Goal: Navigation & Orientation: Find specific page/section

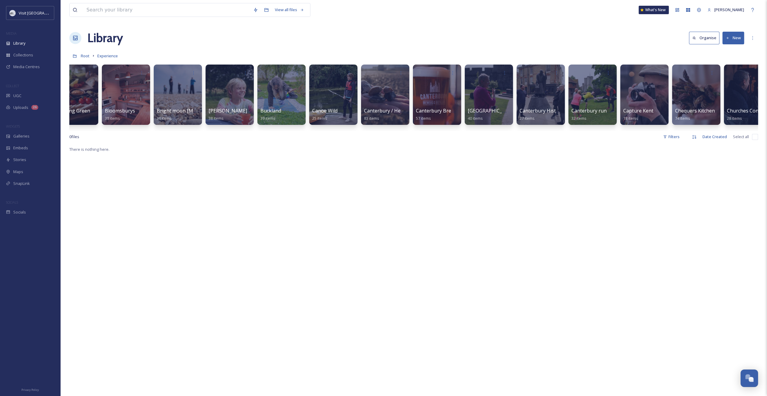
scroll to position [0, 39]
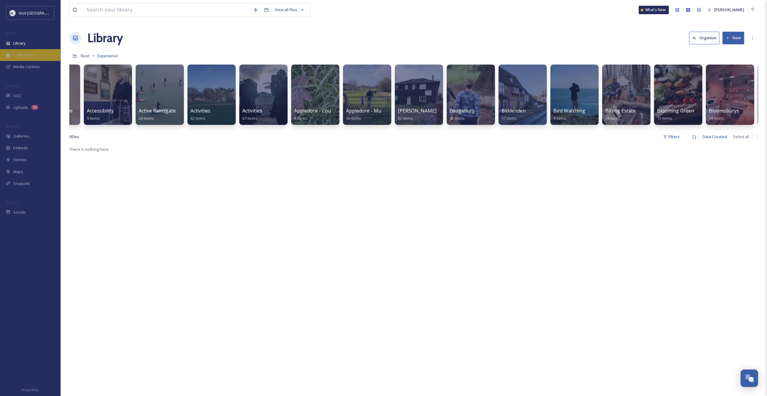
click at [27, 52] on span "Collections" at bounding box center [23, 55] width 20 height 6
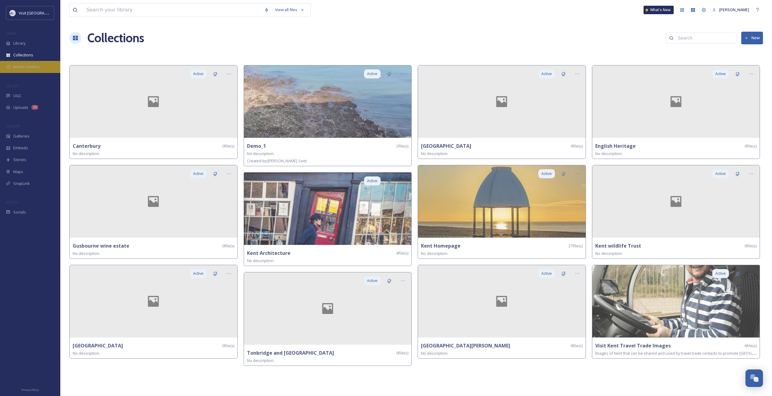
click at [26, 65] on span "Media Centres" at bounding box center [26, 67] width 27 height 6
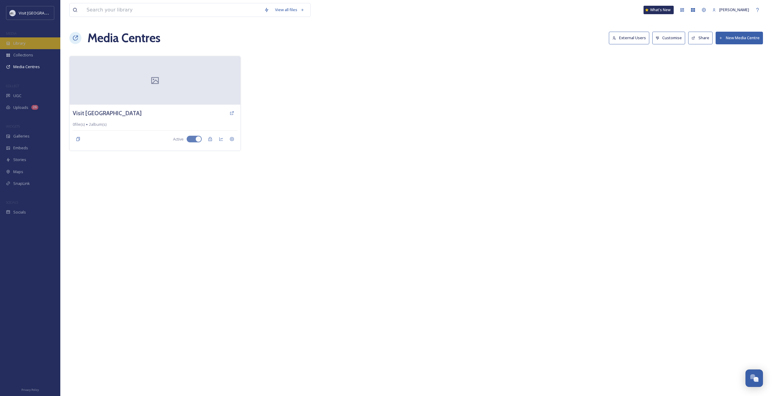
click at [26, 44] on div "Library" at bounding box center [30, 43] width 60 height 12
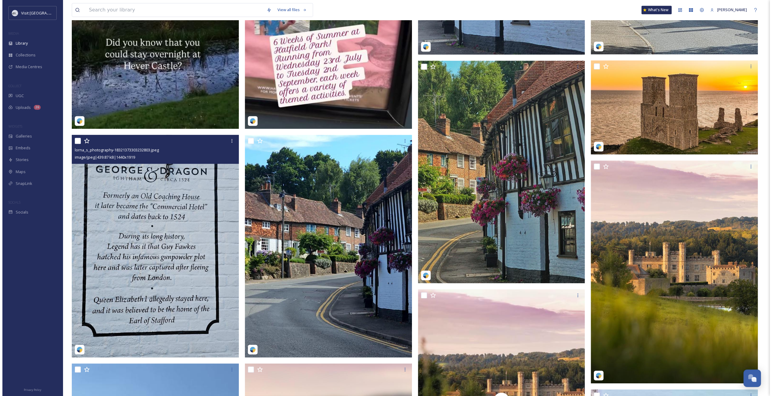
scroll to position [482, 0]
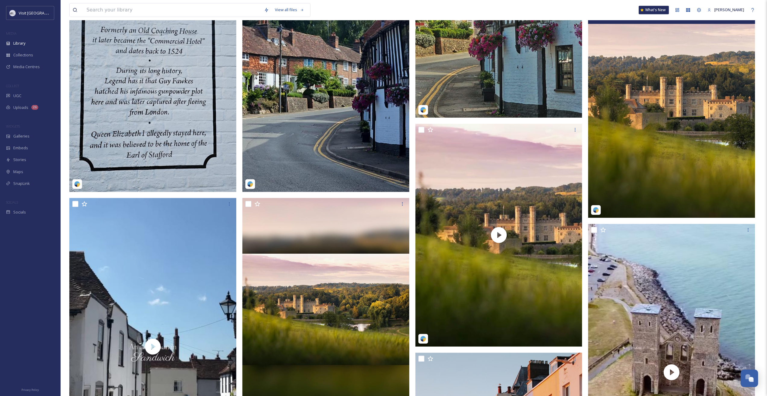
click at [662, 117] on img at bounding box center [671, 106] width 167 height 223
